Goal: Information Seeking & Learning: Learn about a topic

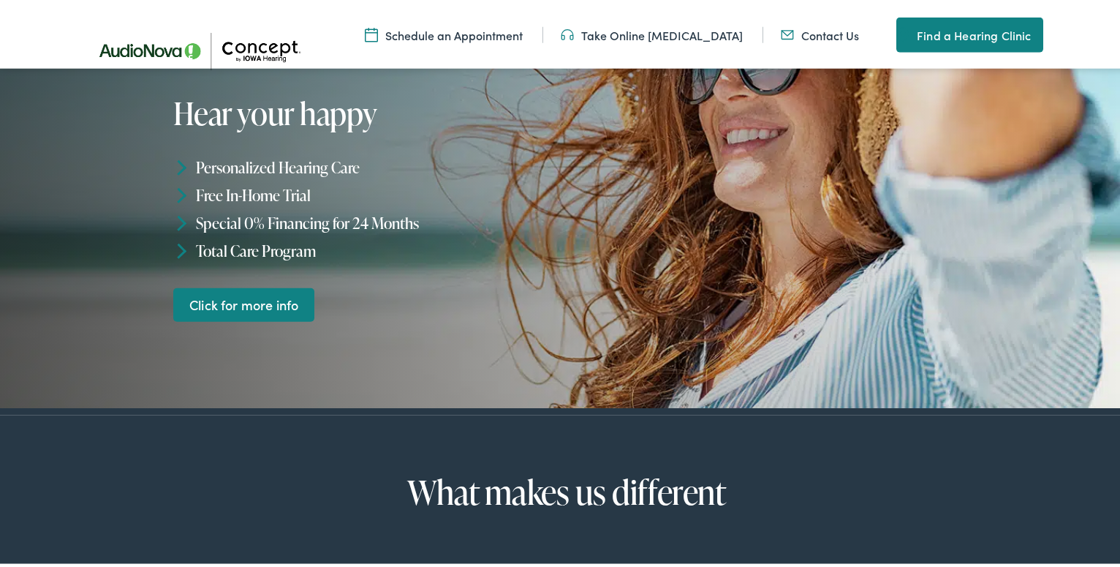
scroll to position [198, 0]
click at [252, 301] on link "Click for more info" at bounding box center [243, 301] width 141 height 34
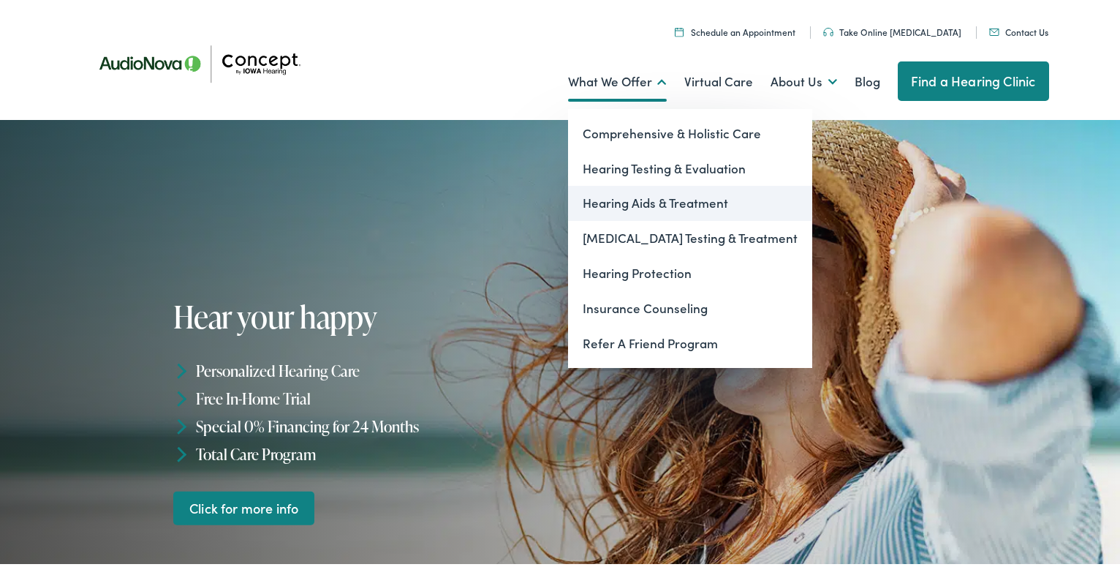
click at [625, 204] on link "Hearing Aids & Treatment" at bounding box center [690, 200] width 244 height 35
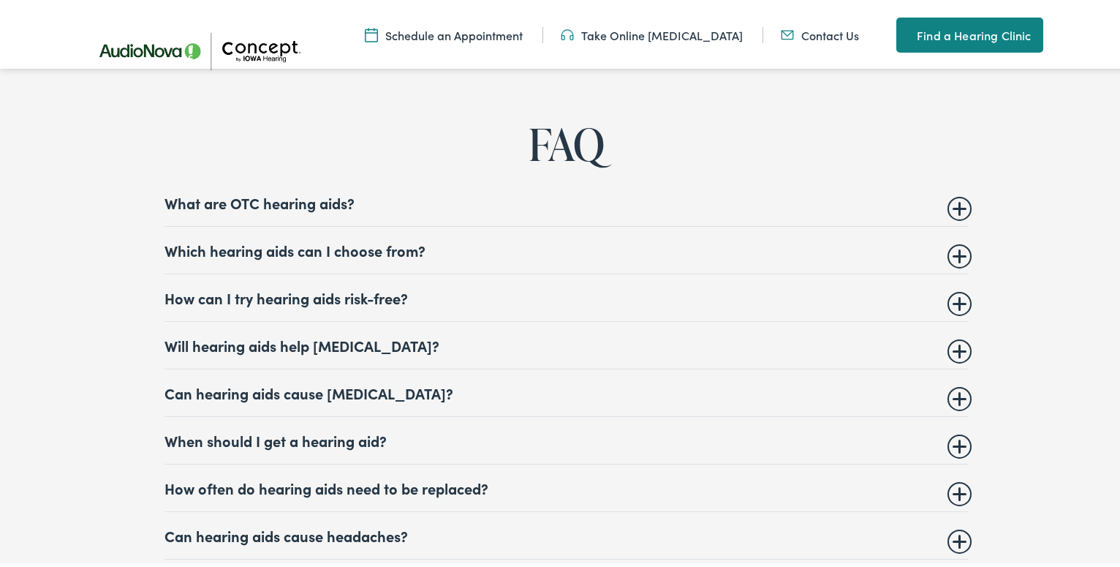
scroll to position [6623, 0]
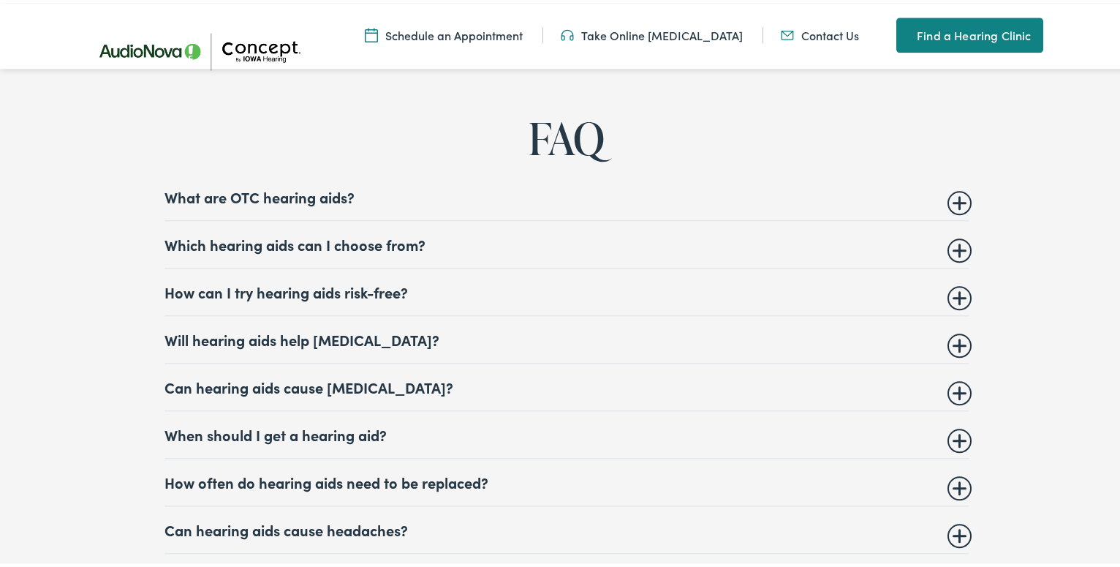
click at [951, 280] on summary "How can I try hearing aids risk-free?" at bounding box center [567, 289] width 804 height 18
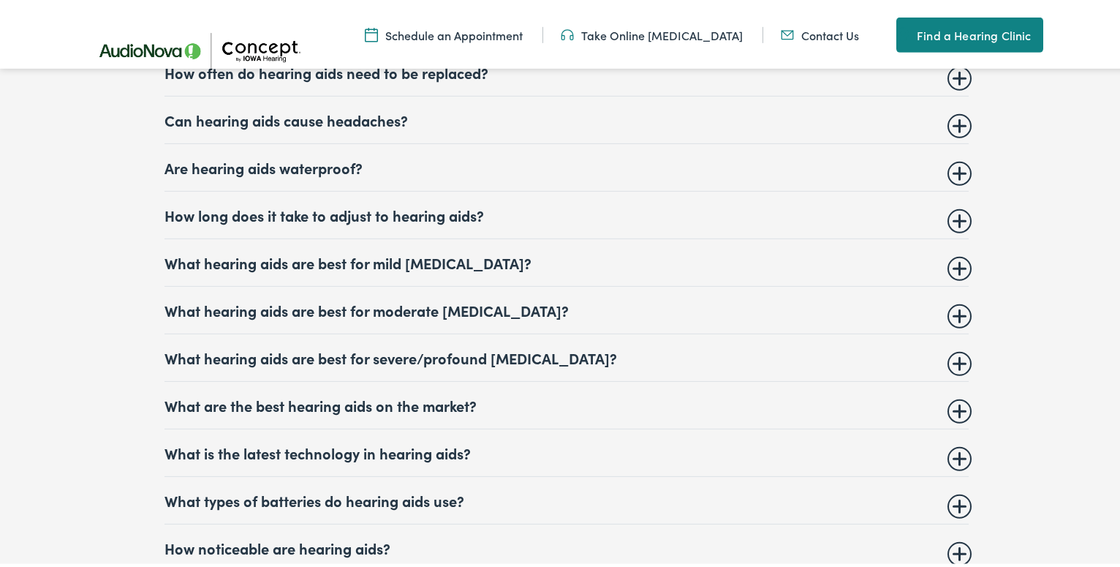
scroll to position [7248, 0]
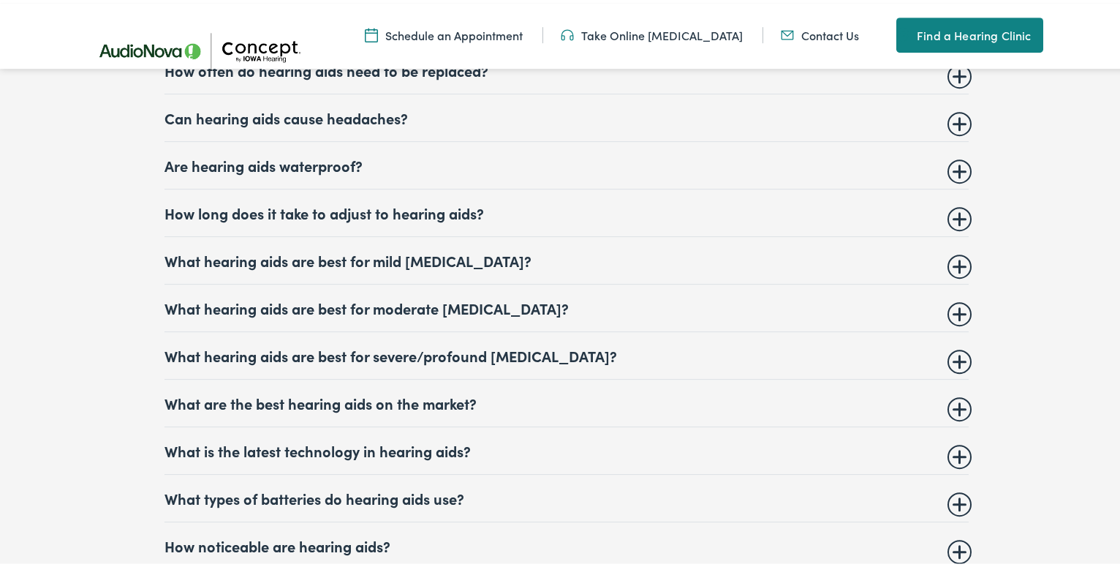
click at [953, 201] on summary "How long does it take to adjust to hearing aids?" at bounding box center [567, 210] width 804 height 18
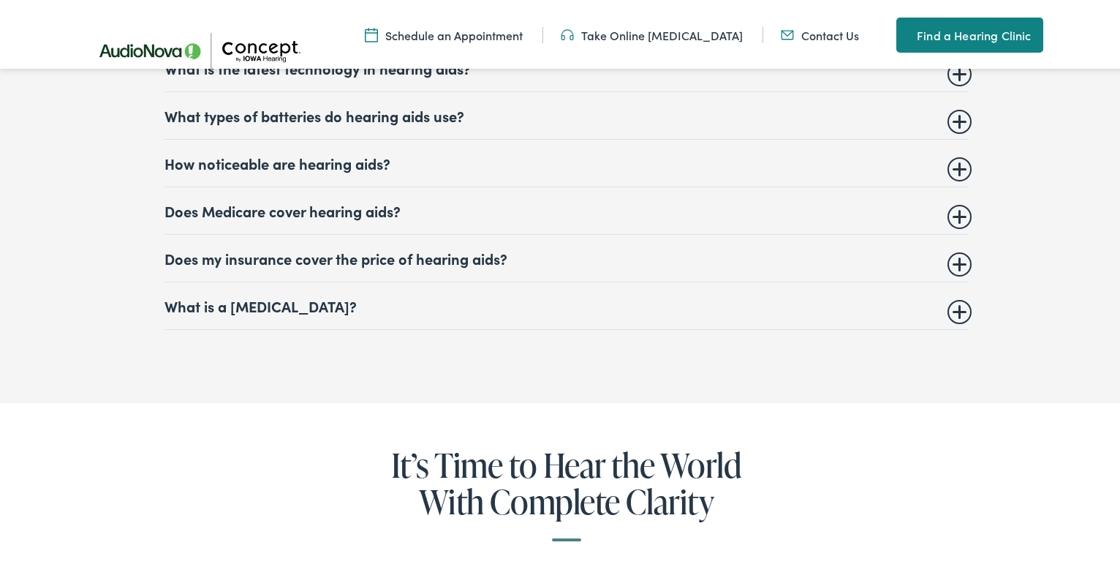
scroll to position [7673, 0]
click at [953, 198] on summary "Does Medicare cover hearing aids?" at bounding box center [567, 207] width 804 height 18
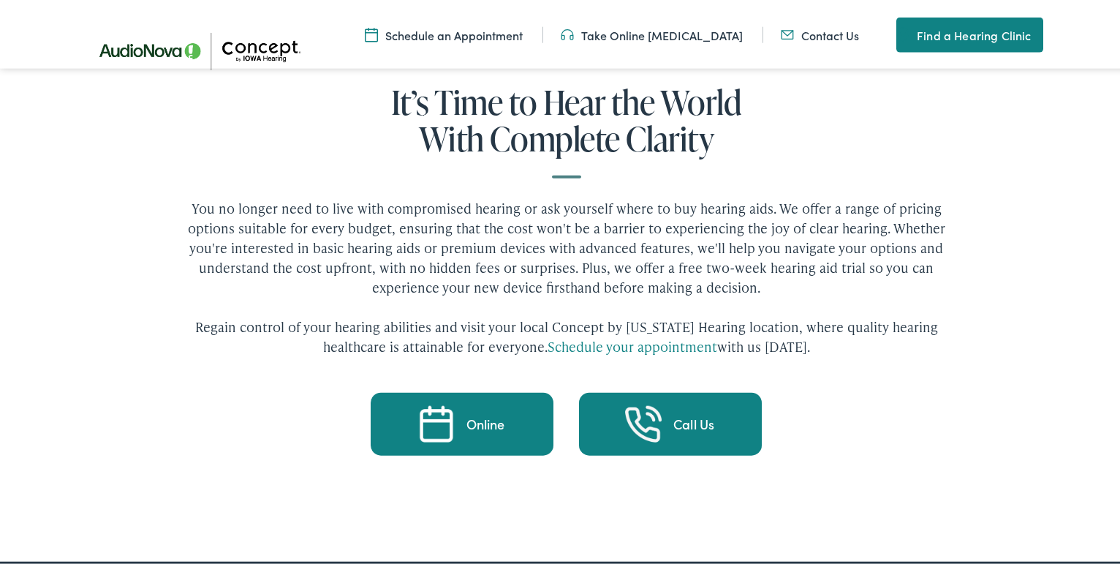
scroll to position [7855, 0]
